Goal: Task Accomplishment & Management: Complete application form

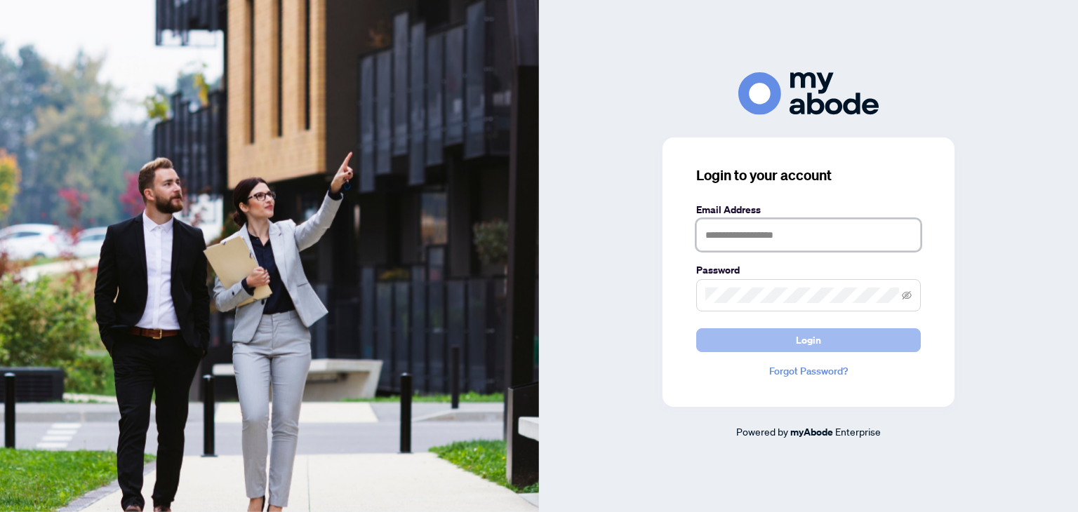
type input "**********"
click at [723, 337] on button "Login" at bounding box center [808, 340] width 225 height 24
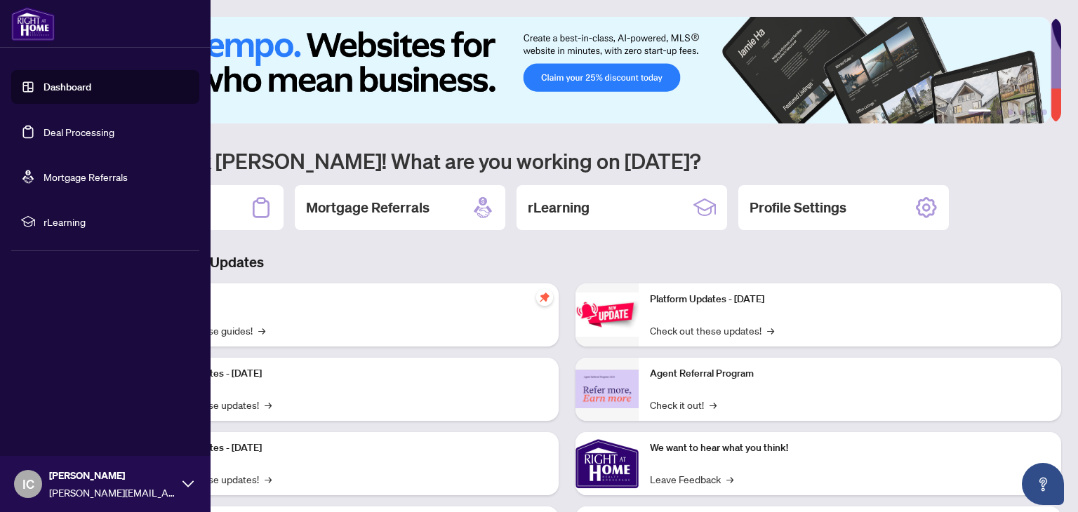
click at [88, 85] on link "Dashboard" at bounding box center [67, 87] width 48 height 13
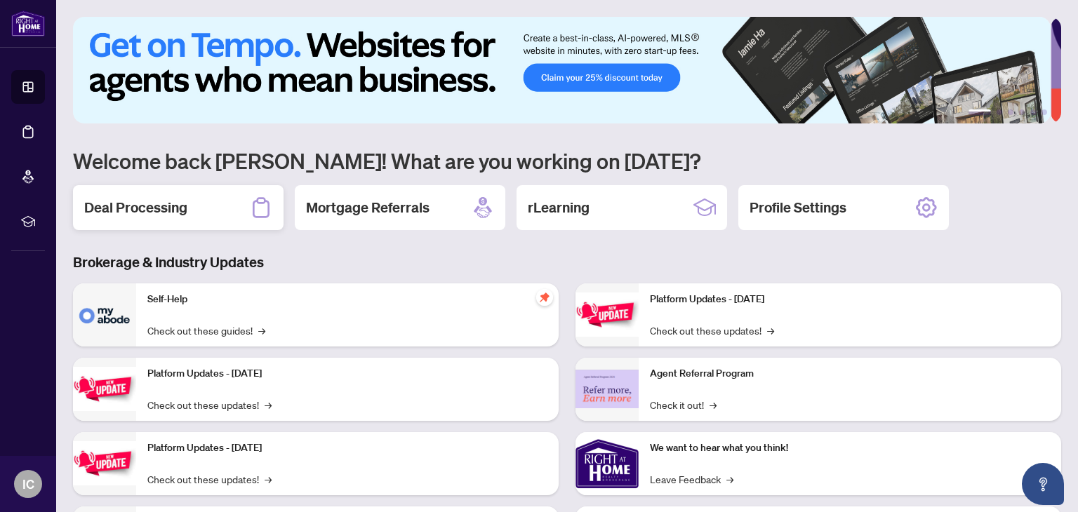
click at [159, 203] on h2 "Deal Processing" at bounding box center [135, 208] width 103 height 20
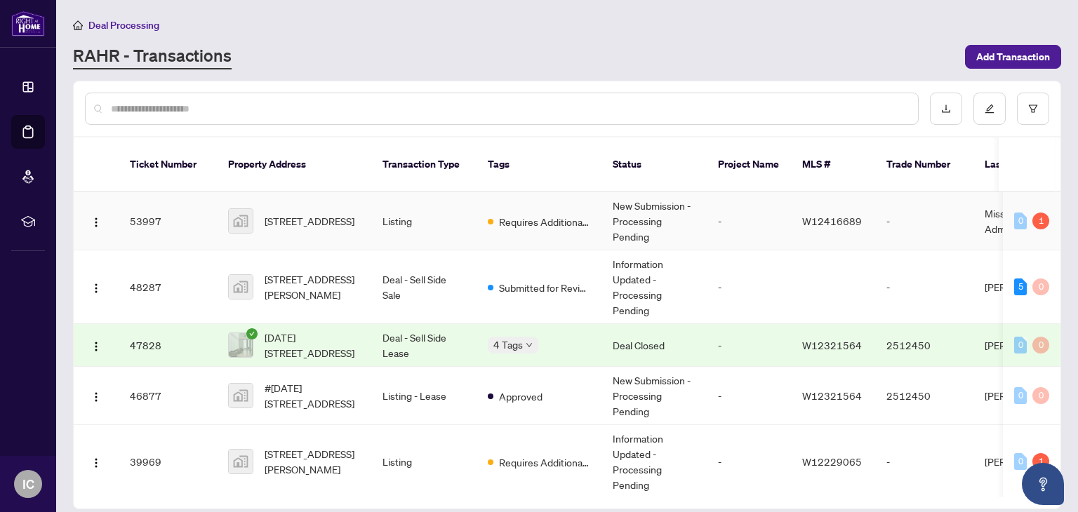
click at [393, 199] on td "Listing" at bounding box center [423, 221] width 105 height 58
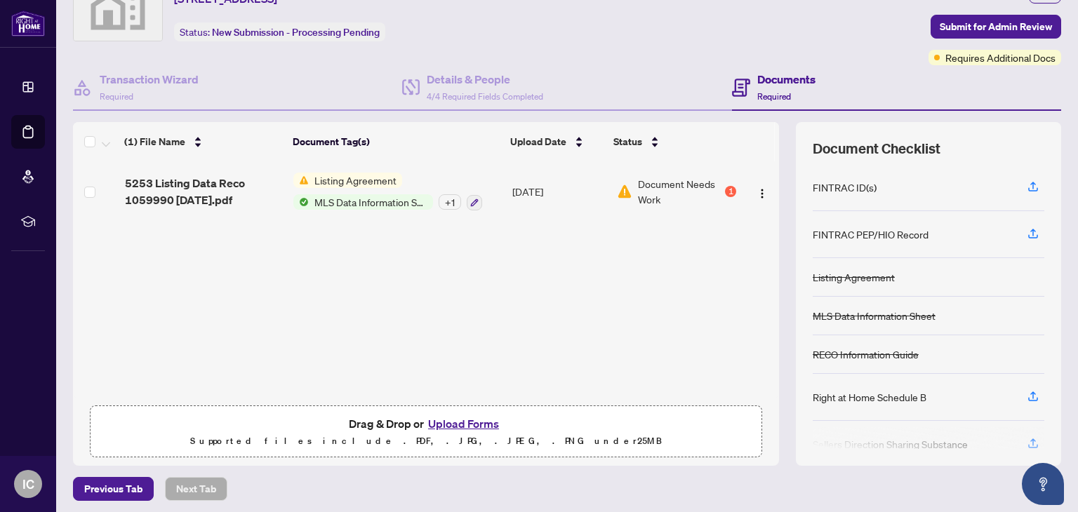
scroll to position [74, 0]
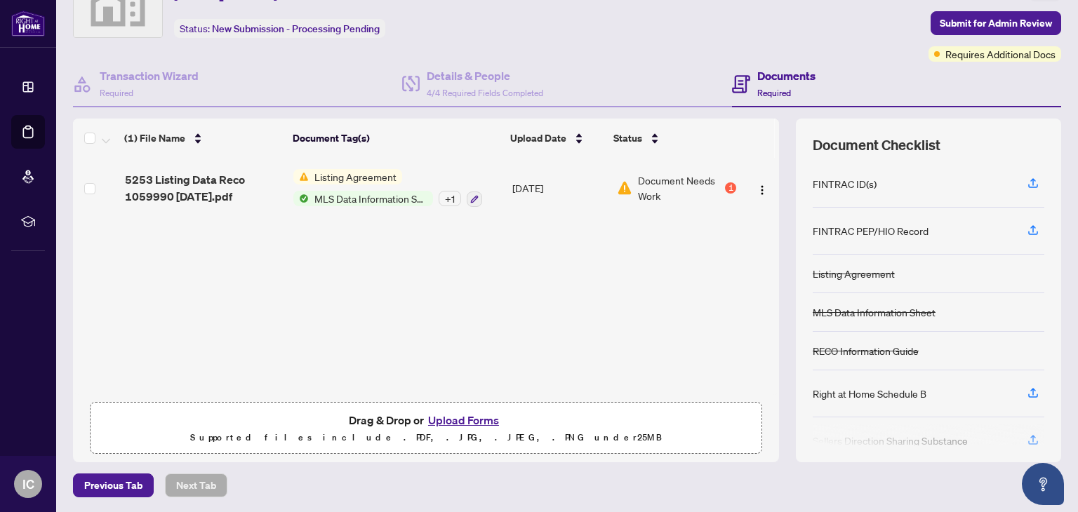
click at [392, 194] on span "MLS Data Information Sheet" at bounding box center [371, 198] width 124 height 15
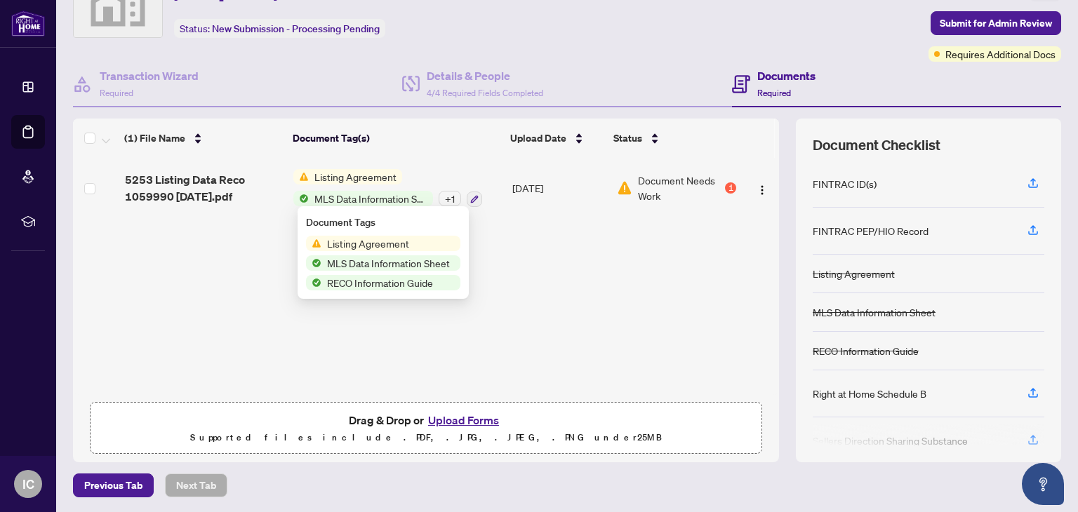
click at [392, 194] on span "MLS Data Information Sheet" at bounding box center [371, 198] width 124 height 15
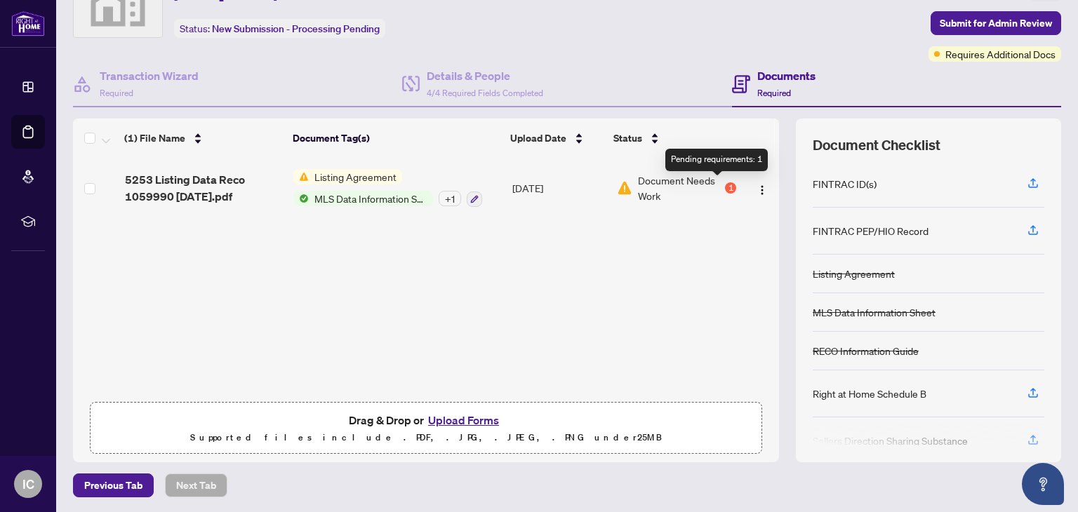
click at [725, 184] on div "1" at bounding box center [730, 187] width 11 height 11
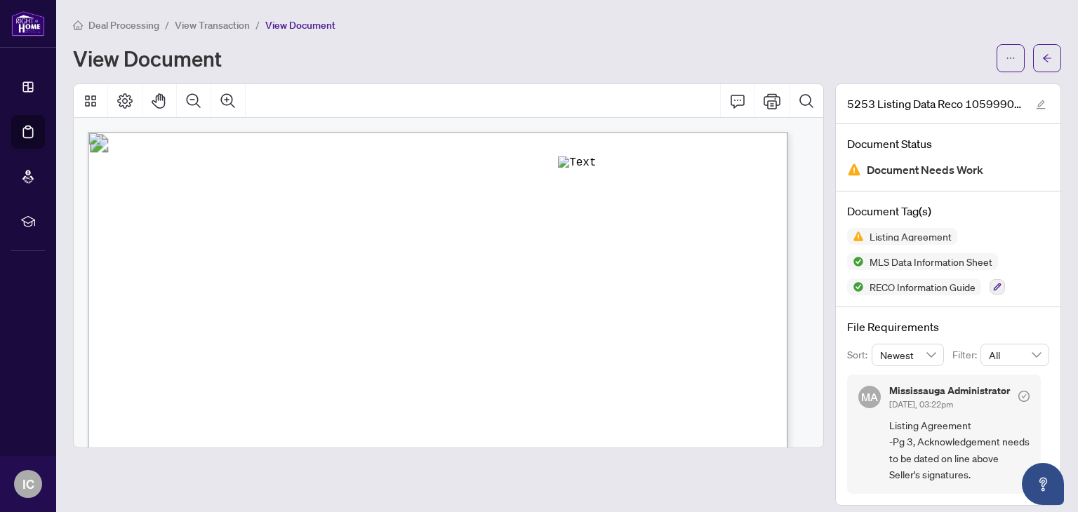
click at [197, 24] on span "View Transaction" at bounding box center [212, 25] width 75 height 13
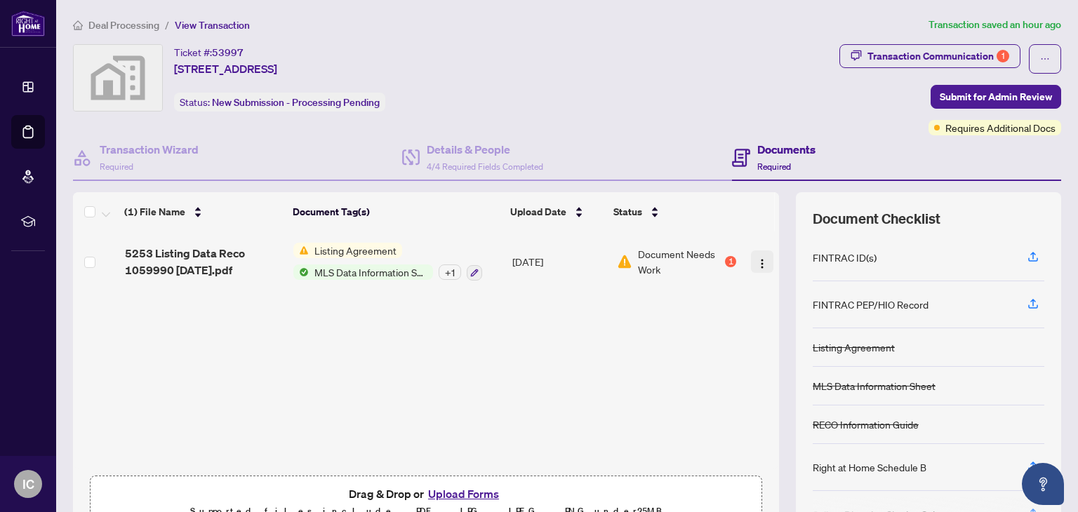
click at [756, 261] on img "button" at bounding box center [761, 263] width 11 height 11
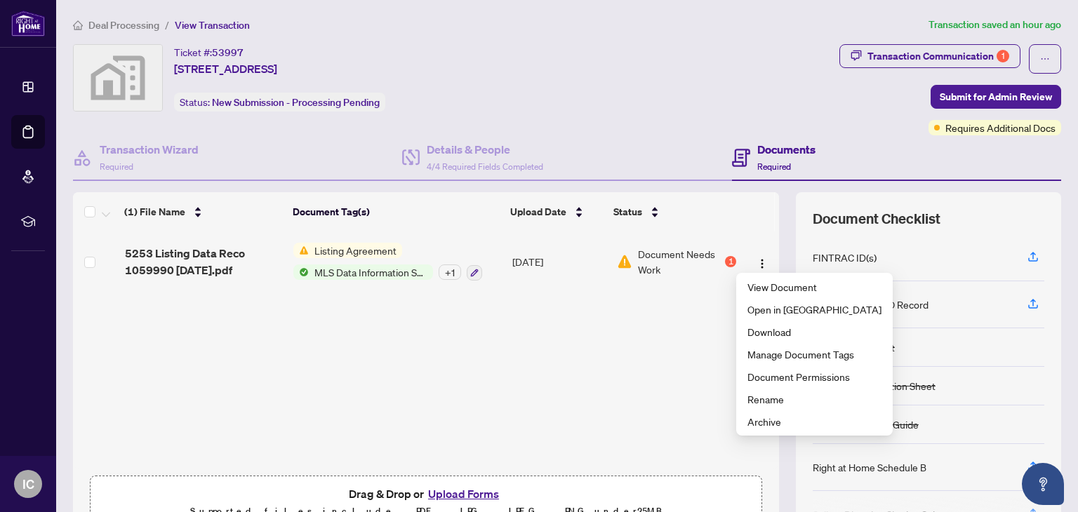
click at [439, 341] on div "5253 Listing Data Reco 1059990 2025-09-19.pdf Listing Agreement MLS Data Inform…" at bounding box center [426, 350] width 706 height 237
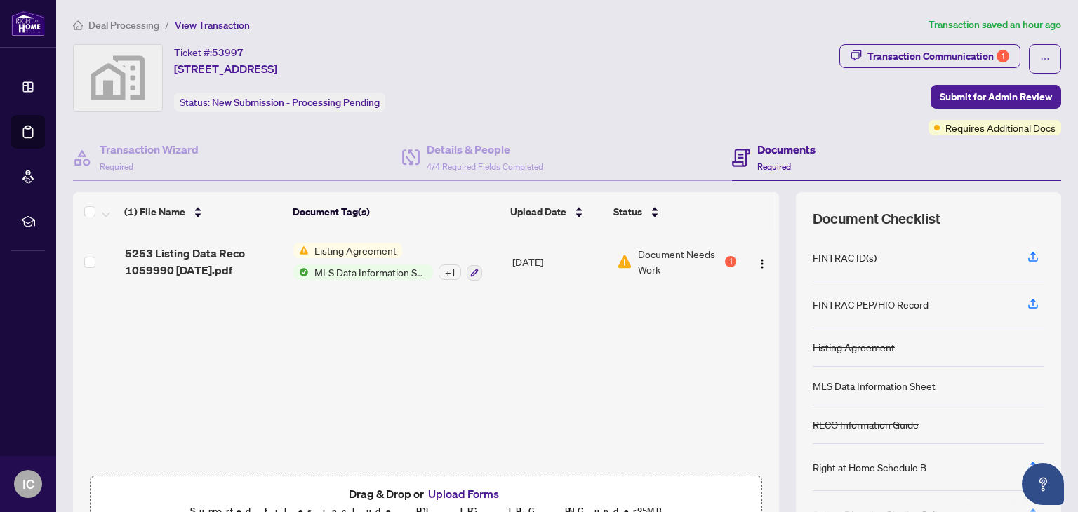
click at [737, 157] on icon at bounding box center [740, 157] width 6 height 1
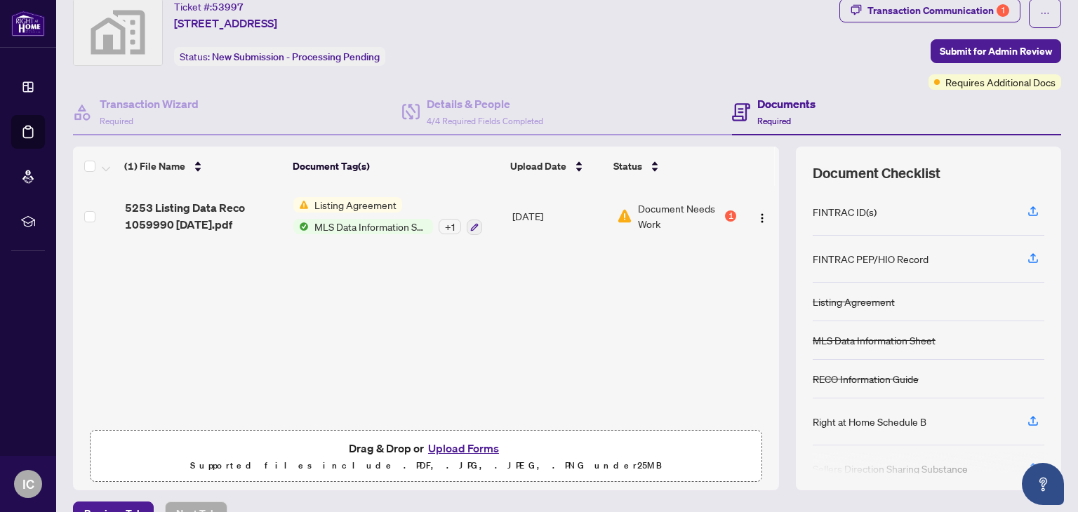
scroll to position [70, 0]
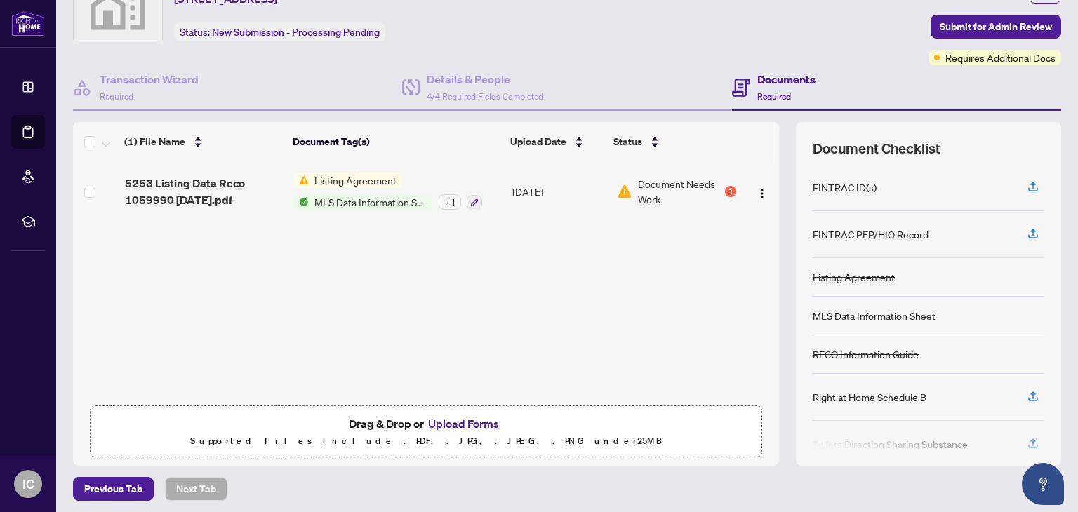
click at [469, 422] on button "Upload Forms" at bounding box center [463, 424] width 79 height 18
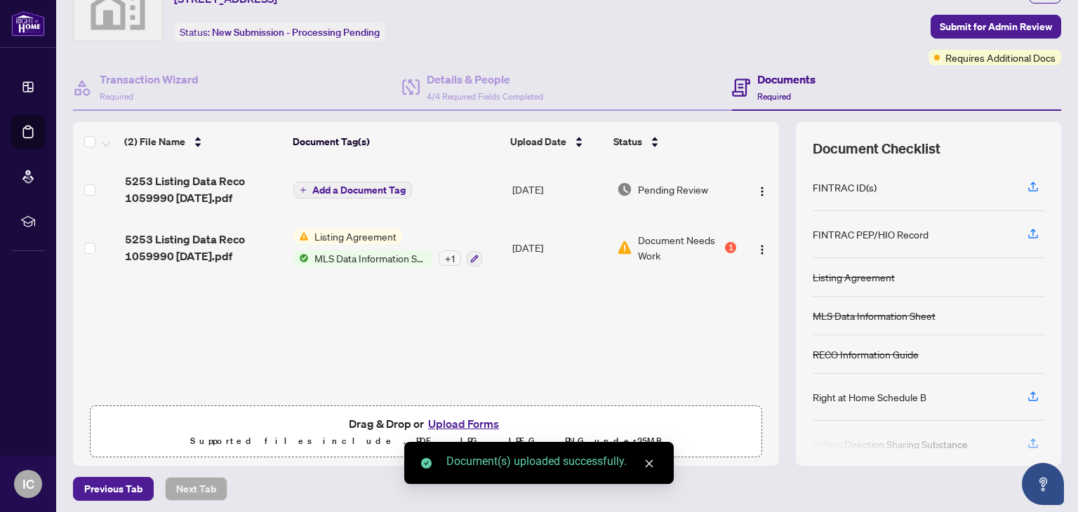
click at [326, 185] on span "Add a Document Tag" at bounding box center [358, 190] width 93 height 10
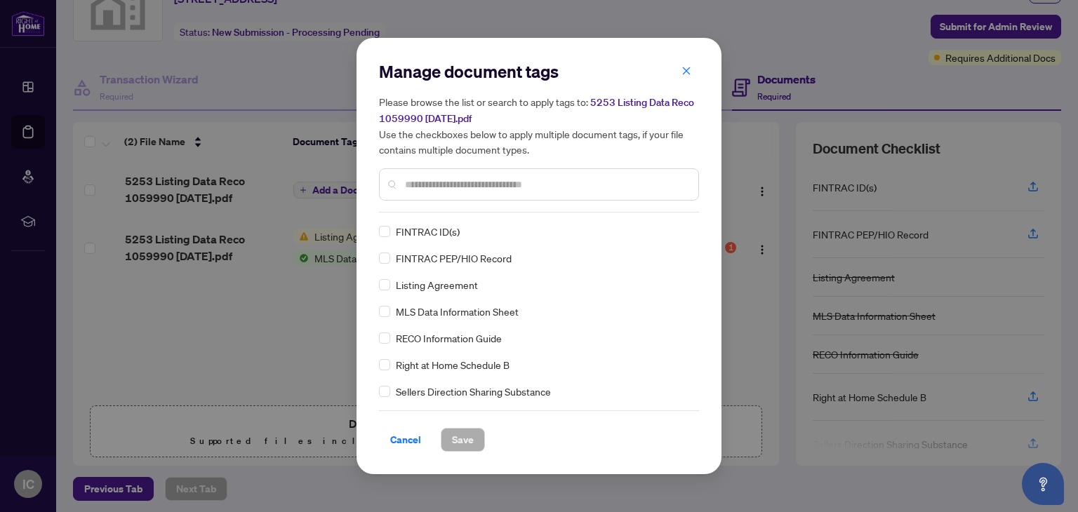
click at [457, 287] on span "Listing Agreement" at bounding box center [437, 284] width 82 height 15
click at [462, 448] on span "Save" at bounding box center [463, 440] width 22 height 22
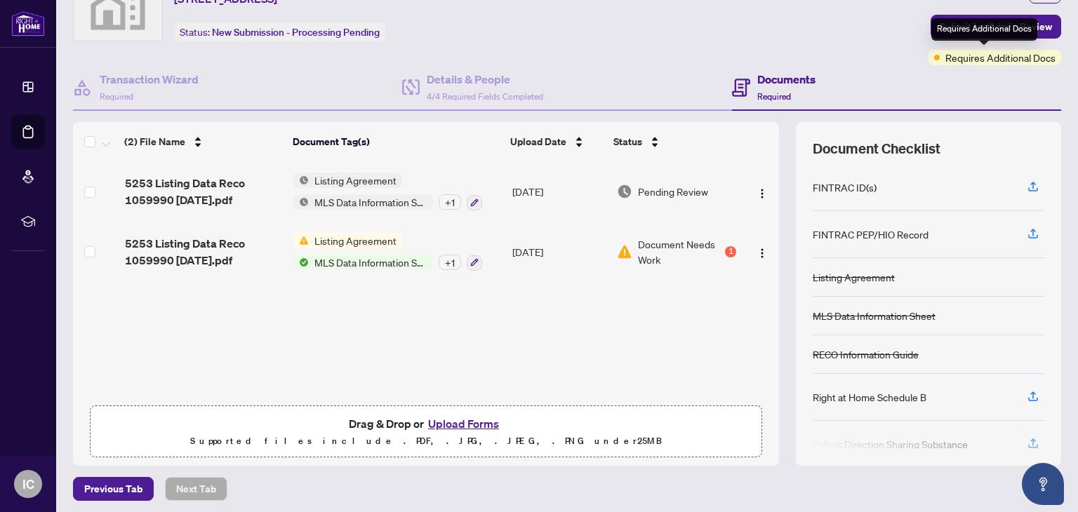
click at [956, 55] on span "Requires Additional Docs" at bounding box center [1000, 57] width 110 height 15
click at [958, 21] on span "Submit for Admin Review" at bounding box center [995, 26] width 112 height 22
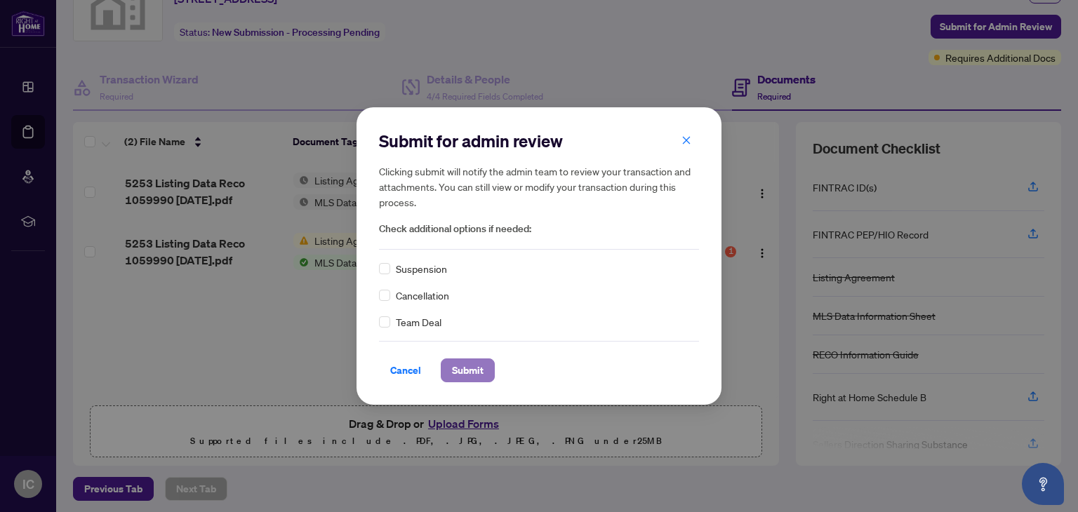
click at [470, 369] on span "Submit" at bounding box center [468, 370] width 32 height 22
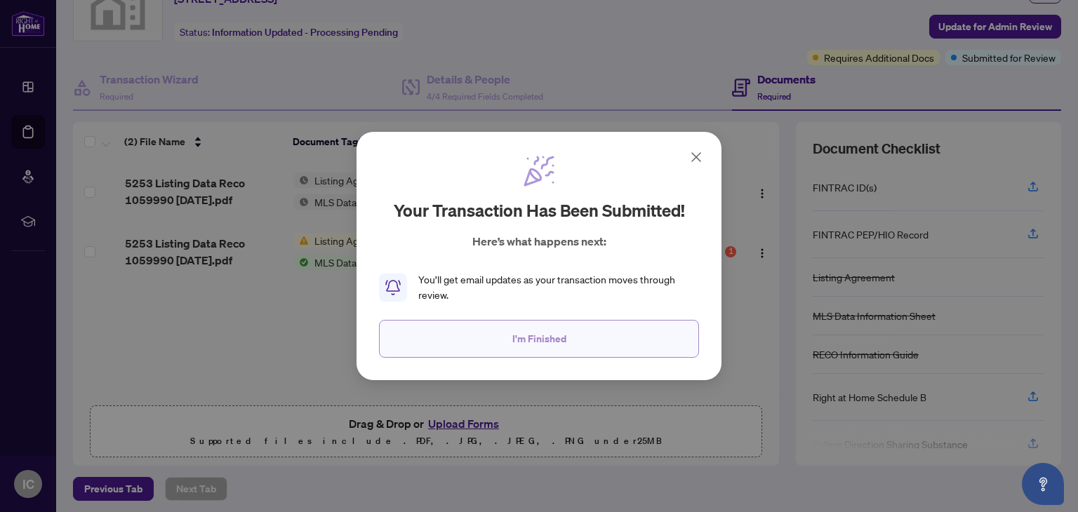
click at [537, 337] on span "I'm Finished" at bounding box center [539, 339] width 54 height 22
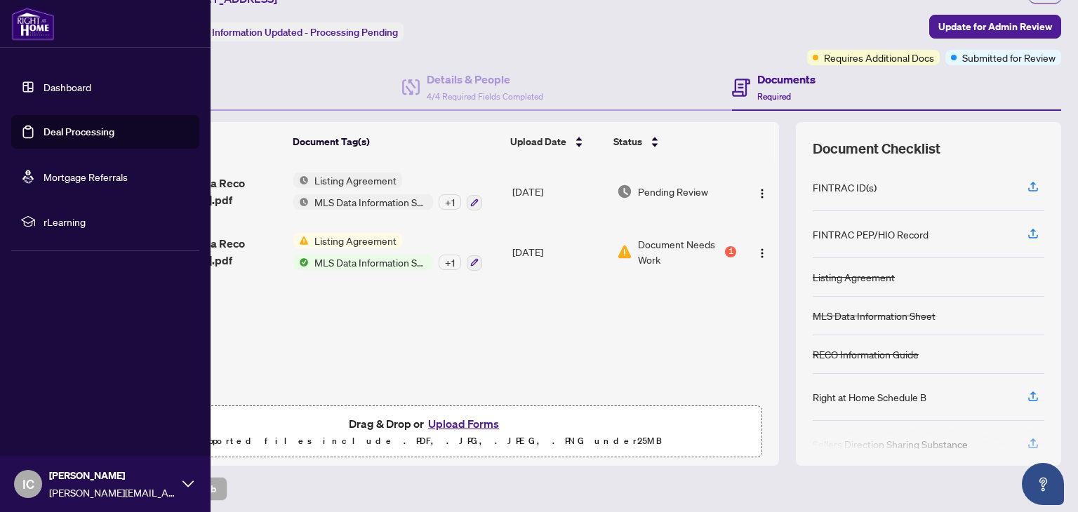
click at [32, 480] on span "IC" at bounding box center [28, 484] width 12 height 20
click at [65, 404] on span "Logout" at bounding box center [57, 400] width 32 height 22
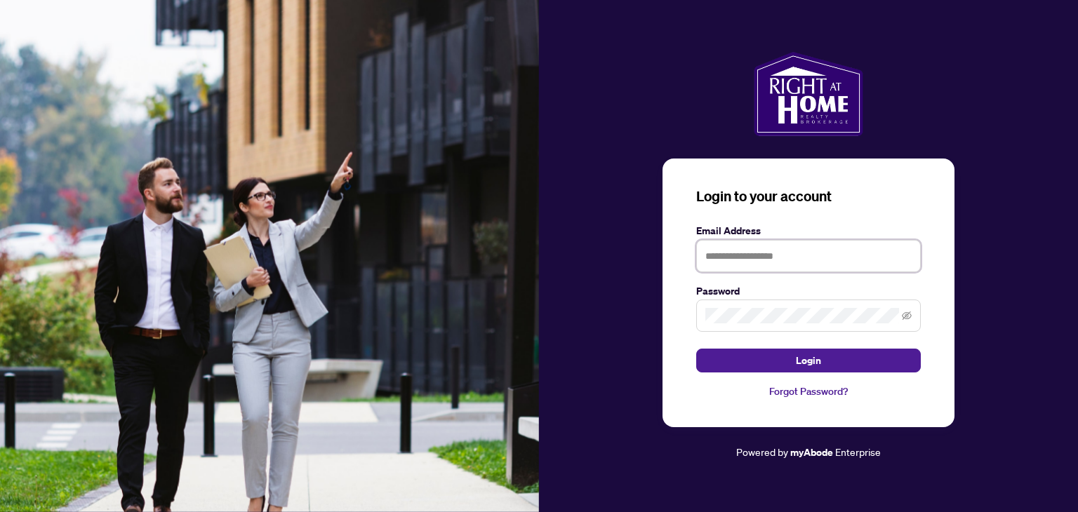
type input "**********"
